Goal: Obtain resource: Obtain resource

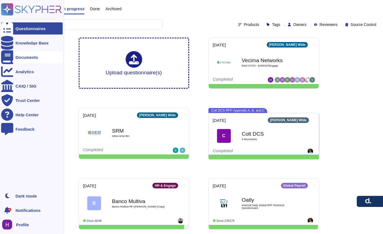
click at [24, 56] on div "Documents" at bounding box center [26, 57] width 23 height 4
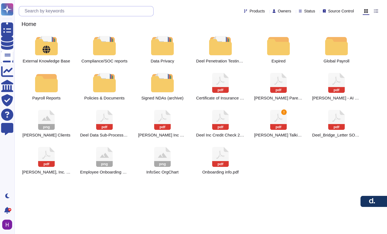
click at [115, 13] on input "text" at bounding box center [87, 11] width 131 height 10
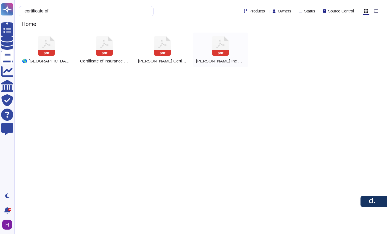
type input "certificate of"
click at [225, 61] on span "[PERSON_NAME] Inc Certificate of Incumbency" at bounding box center [220, 61] width 49 height 5
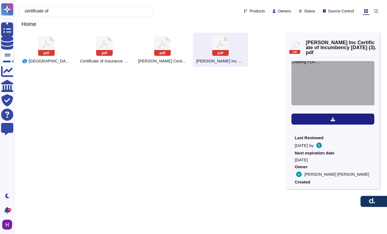
click at [322, 78] on div "Loading PDF…" at bounding box center [332, 83] width 83 height 44
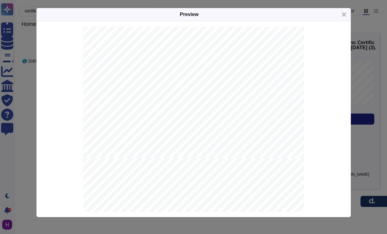
scroll to position [63, 0]
